Goal: Task Accomplishment & Management: Manage account settings

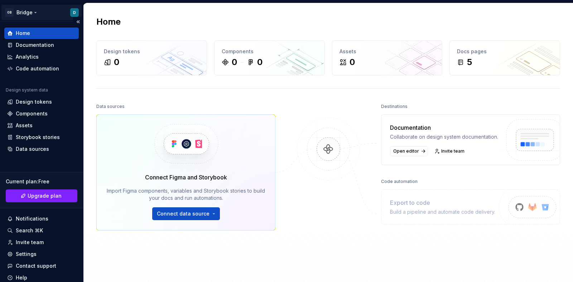
click at [30, 10] on html "OB Bridge D Home Documentation Analytics Code automation Design system data Des…" at bounding box center [286, 141] width 573 height 282
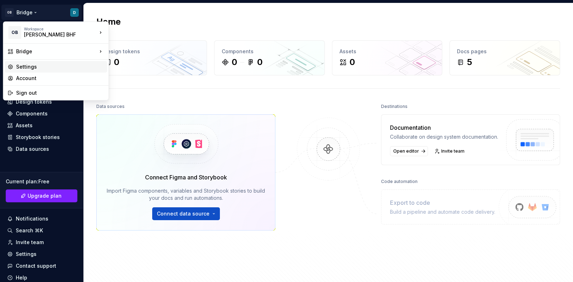
click at [38, 63] on div "Settings" at bounding box center [60, 66] width 88 height 7
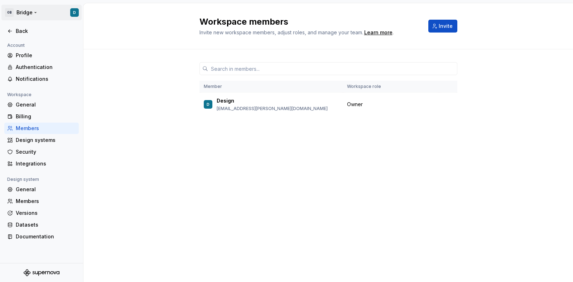
click at [18, 14] on html "OB Bridge D Back Account Profile Authentication Notifications Workspace General…" at bounding box center [286, 141] width 573 height 282
click at [25, 8] on html "OB Bridge D Back Account Profile Authentication Notifications Workspace General…" at bounding box center [286, 141] width 573 height 282
click at [34, 204] on div "Members" at bounding box center [46, 201] width 60 height 7
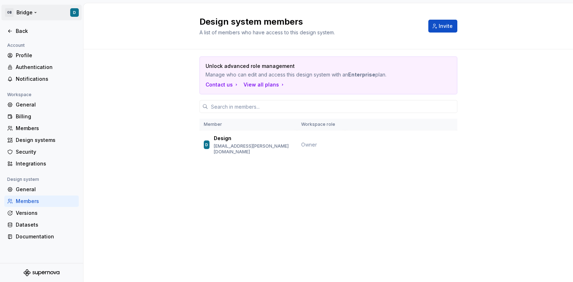
click at [9, 11] on html "OB Bridge D Back Account Profile Authentication Notifications Workspace General…" at bounding box center [286, 141] width 573 height 282
click at [40, 11] on html "OB Bridge D Back Account Profile Authentication Notifications Workspace General…" at bounding box center [286, 141] width 573 height 282
click at [72, 11] on html "OB Bridge D Back Account Profile Authentication Notifications Workspace General…" at bounding box center [286, 141] width 573 height 282
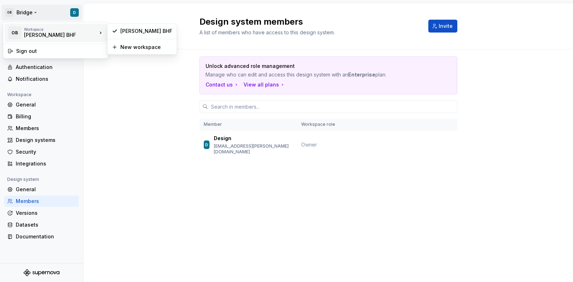
click at [70, 30] on div "Workspace" at bounding box center [60, 29] width 73 height 4
click at [141, 93] on html "OB Bridge D Back Account Profile Authentication Notifications Workspace General…" at bounding box center [286, 141] width 573 height 282
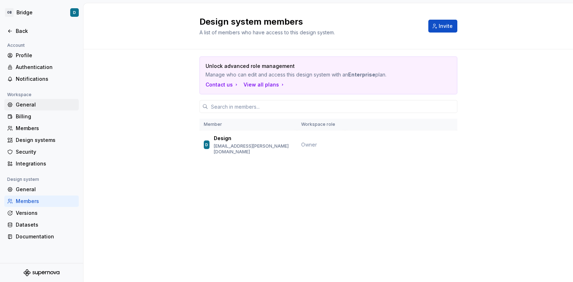
click at [54, 103] on div "General" at bounding box center [46, 104] width 60 height 7
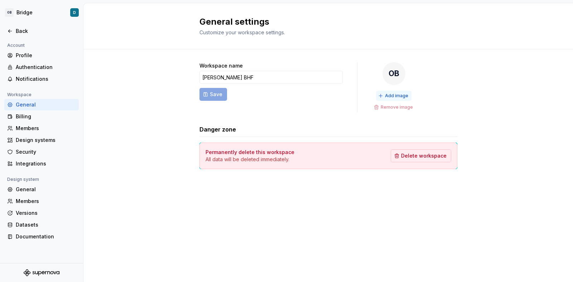
click at [399, 94] on span "Add image" at bounding box center [396, 96] width 23 height 6
click at [389, 92] on button "Add image" at bounding box center [393, 96] width 35 height 10
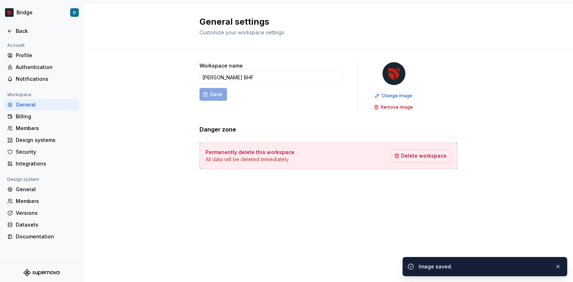
click at [177, 186] on div "Workspace name [PERSON_NAME] BHF Save Change image Remove image Danger zone Per…" at bounding box center [327, 122] width 489 height 147
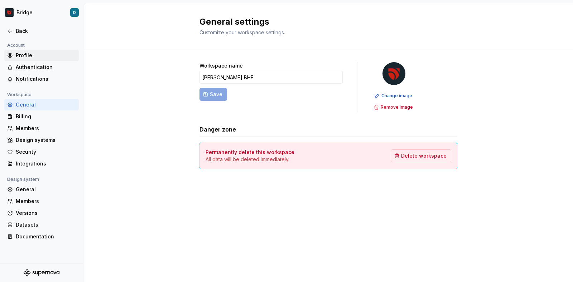
click at [24, 56] on div "Profile" at bounding box center [46, 55] width 60 height 7
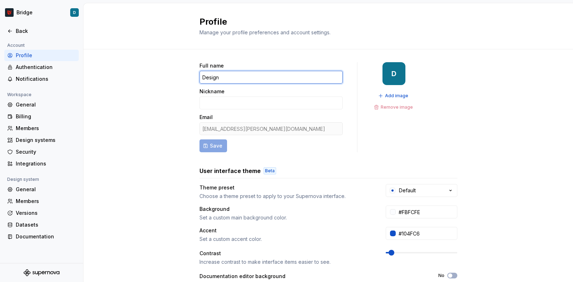
click at [227, 82] on input "Design" at bounding box center [270, 77] width 143 height 13
type input "Admin"
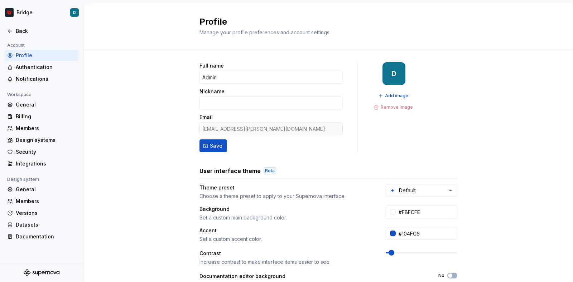
click at [362, 136] on div "Full name Admin Nickname Email [EMAIL_ADDRESS][PERSON_NAME][DOMAIN_NAME] Save D…" at bounding box center [328, 107] width 258 height 90
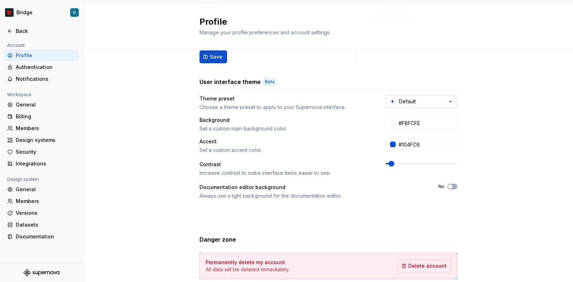
click at [437, 103] on button "Default" at bounding box center [421, 101] width 72 height 13
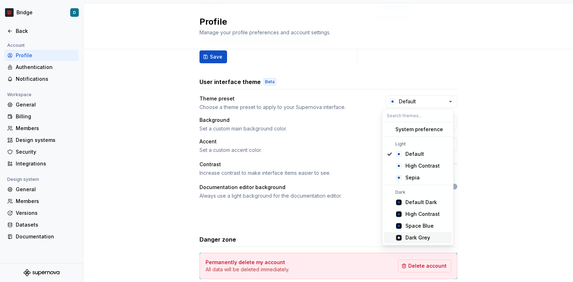
click at [418, 238] on div "Dark Grey" at bounding box center [417, 237] width 25 height 7
type input "#191A23"
type input "#FFFFFF"
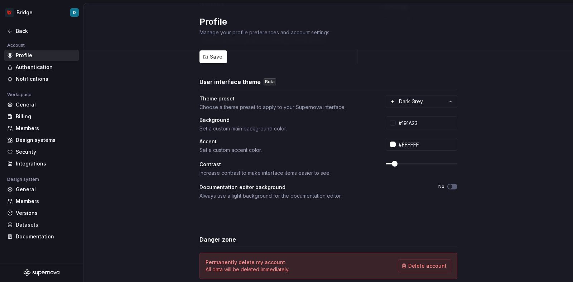
click at [431, 111] on div "Theme preset Choose a theme preset to apply to your Supernova interface. Dark G…" at bounding box center [328, 158] width 258 height 126
click at [429, 106] on button "Dark Grey" at bounding box center [421, 101] width 72 height 13
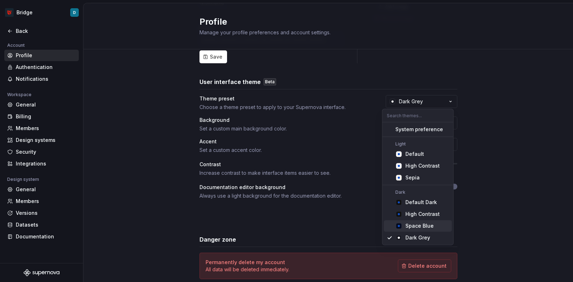
click at [429, 225] on div "Space Blue" at bounding box center [419, 226] width 28 height 7
type input "#040A1E"
type input "#104FC6"
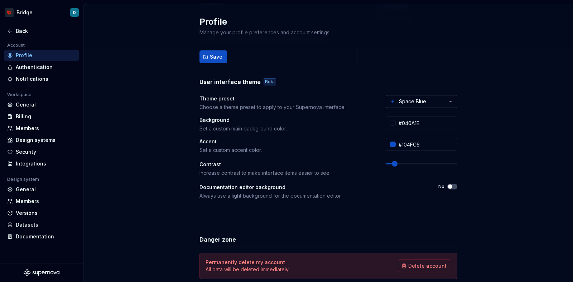
click at [419, 105] on div "Space Blue" at bounding box center [412, 101] width 27 height 7
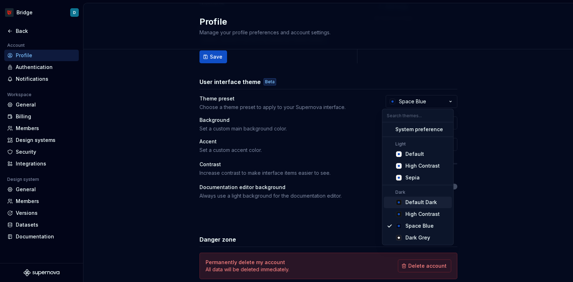
click at [412, 202] on div "Default Dark" at bounding box center [420, 202] width 31 height 7
type input "#101010"
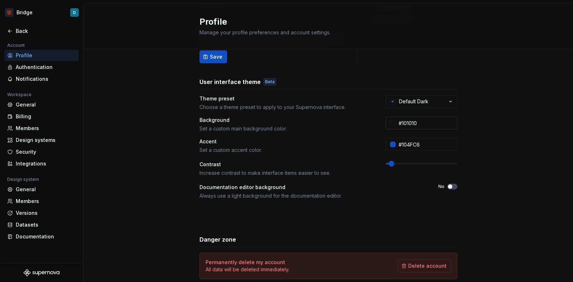
click at [429, 119] on input "#101010" at bounding box center [426, 123] width 62 height 13
paste input "18263"
click at [508, 119] on div "Full name Admin Nickname Email [EMAIL_ADDRESS][PERSON_NAME][DOMAIN_NAME] Save D…" at bounding box center [327, 140] width 489 height 361
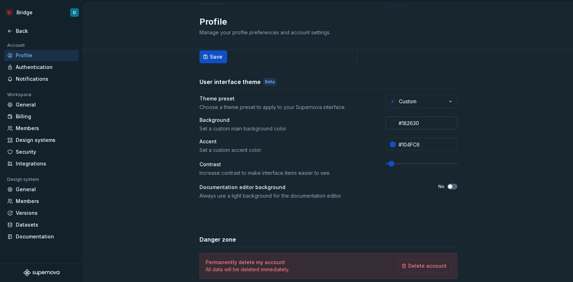
click at [417, 122] on input "#182630" at bounding box center [426, 123] width 62 height 13
paste input "text"
type input "#182630"
click at [550, 120] on div "Full name Admin Nickname Email [EMAIL_ADDRESS][PERSON_NAME][DOMAIN_NAME] Save D…" at bounding box center [327, 140] width 489 height 361
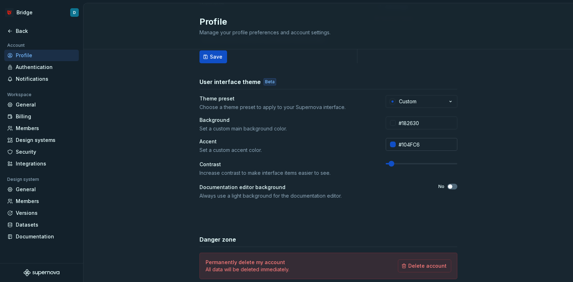
click at [412, 144] on input "#104FC6" at bounding box center [426, 144] width 62 height 13
paste input "CF2014"
type input "#CF2014"
click at [505, 130] on div "Full name Admin Nickname Email [EMAIL_ADDRESS][PERSON_NAME][DOMAIN_NAME] Save D…" at bounding box center [327, 140] width 489 height 361
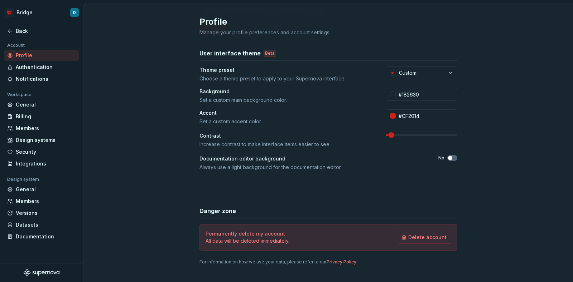
scroll to position [127, 0]
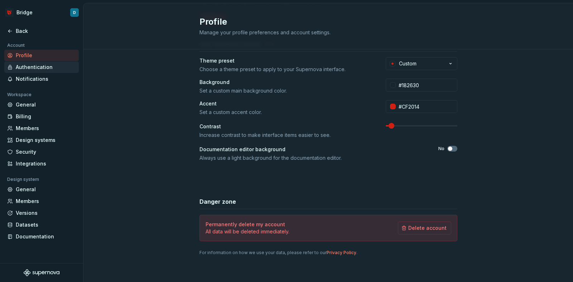
click at [31, 65] on div "Authentication" at bounding box center [46, 67] width 60 height 7
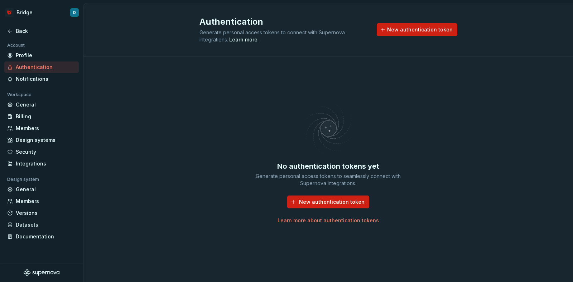
click at [166, 90] on div "No authentication tokens yet Generate personal access tokens to seamlessly conn…" at bounding box center [327, 170] width 489 height 226
click at [25, 103] on div "General" at bounding box center [46, 104] width 60 height 7
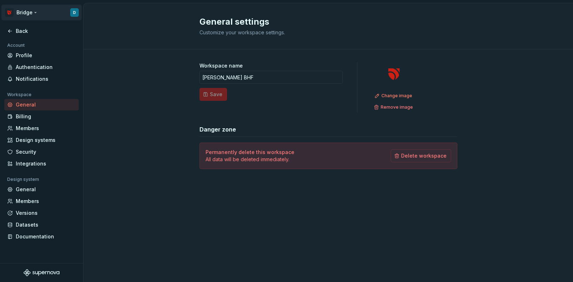
click at [29, 15] on html "Bridge D Back Account Profile Authentication Notifications Workspace General Bi…" at bounding box center [286, 141] width 573 height 282
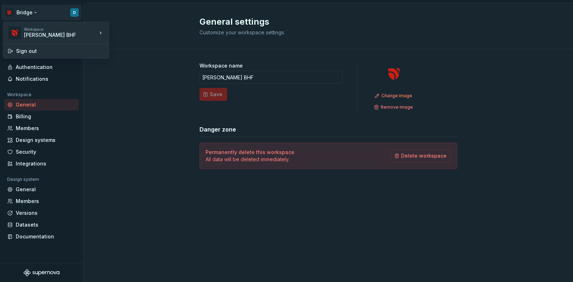
click at [29, 14] on html "Bridge D Back Account Profile Authentication Notifications Workspace General Bi…" at bounding box center [286, 141] width 573 height 282
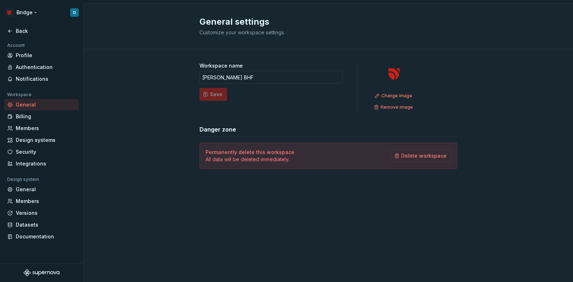
click at [29, 14] on html "Bridge D Back Account Profile Authentication Notifications Workspace General Bi…" at bounding box center [286, 141] width 573 height 282
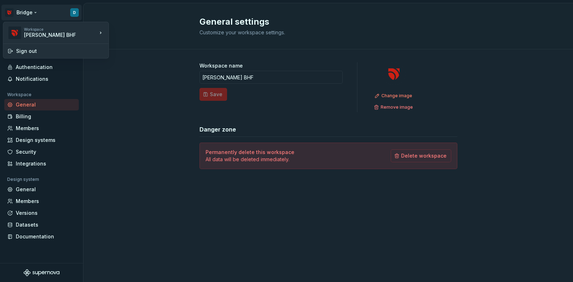
click at [29, 14] on html "Bridge D Back Account Profile Authentication Notifications Workspace General Bi…" at bounding box center [286, 141] width 573 height 282
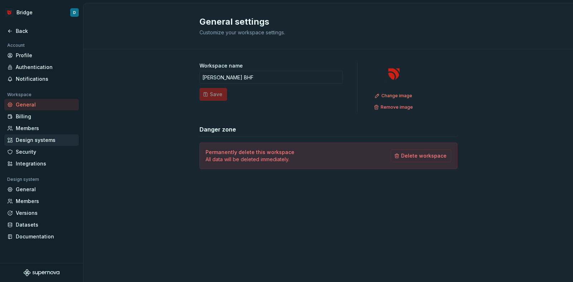
click at [41, 140] on div "Design systems" at bounding box center [46, 140] width 60 height 7
